Goal: Information Seeking & Learning: Learn about a topic

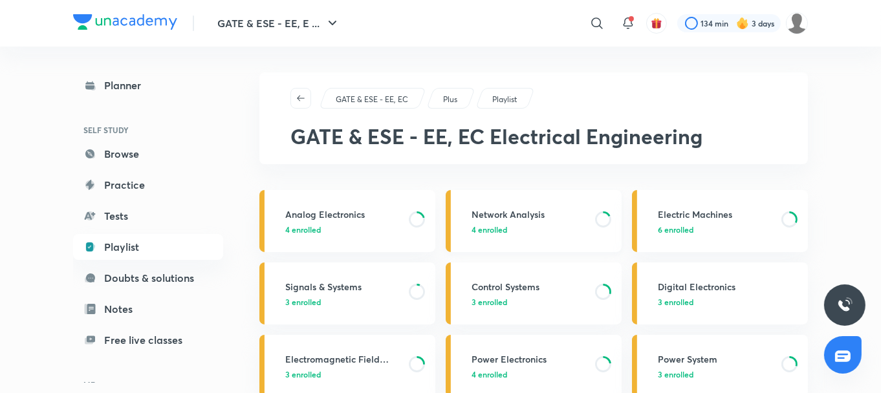
click at [513, 213] on h3 "Network Analysis" at bounding box center [530, 215] width 116 height 14
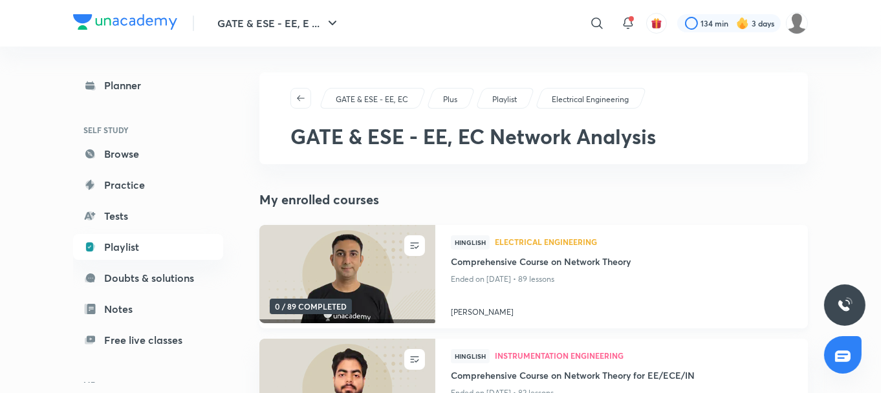
scroll to position [148, 0]
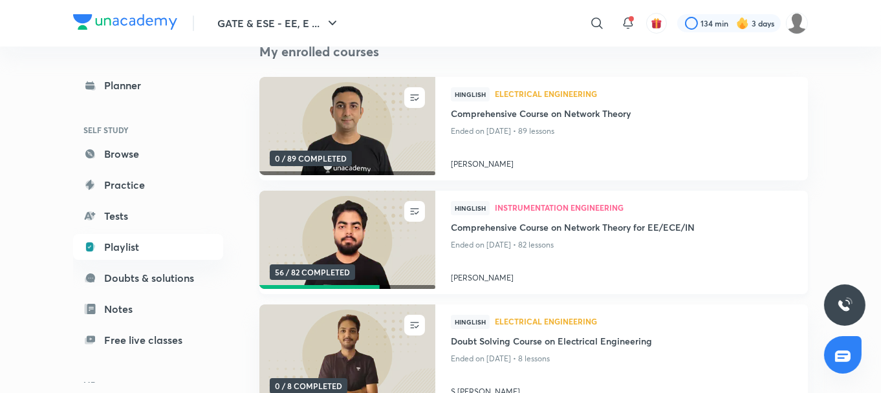
click at [365, 248] on img at bounding box center [346, 240] width 179 height 100
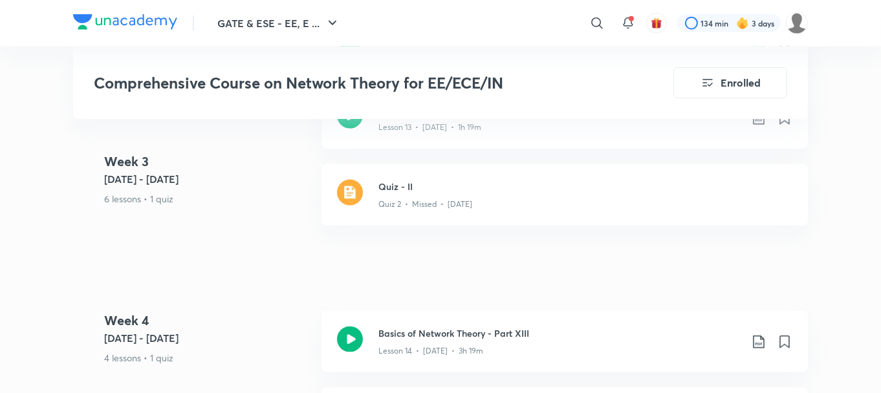
scroll to position [1962, 0]
click at [343, 334] on icon at bounding box center [350, 338] width 26 height 26
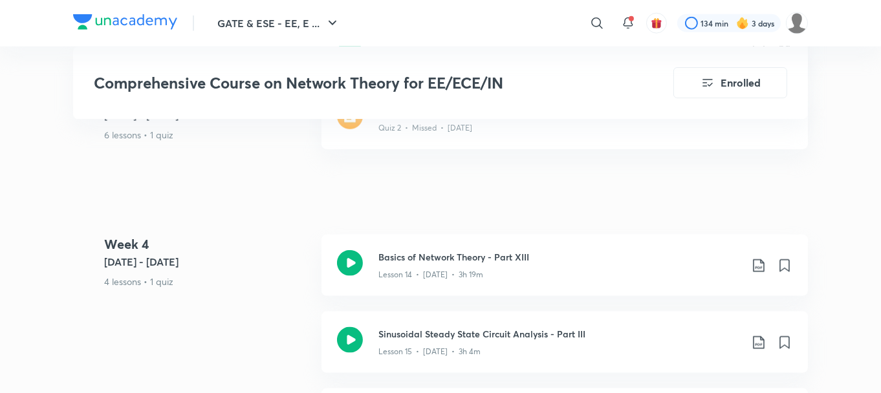
scroll to position [2040, 0]
